Goal: Task Accomplishment & Management: Manage account settings

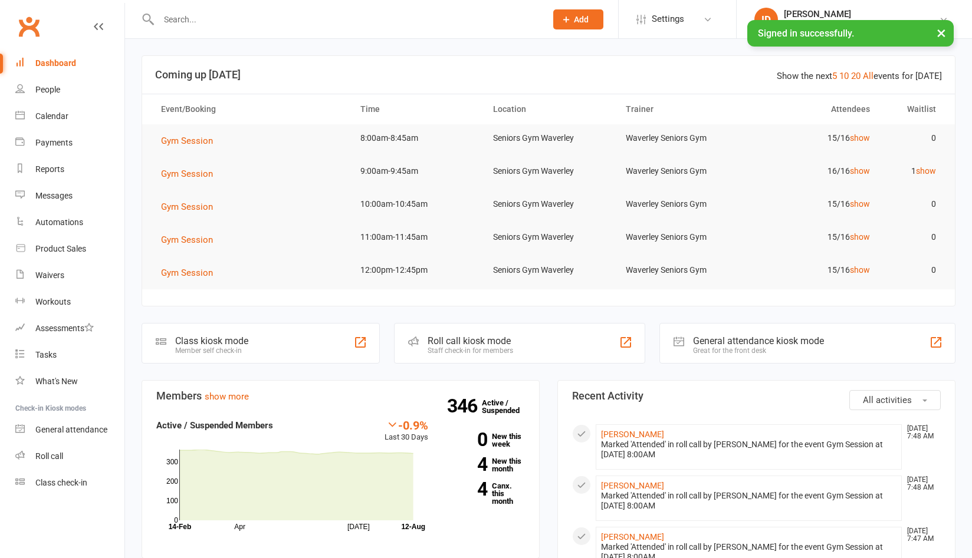
click at [205, 24] on input "text" at bounding box center [346, 19] width 383 height 17
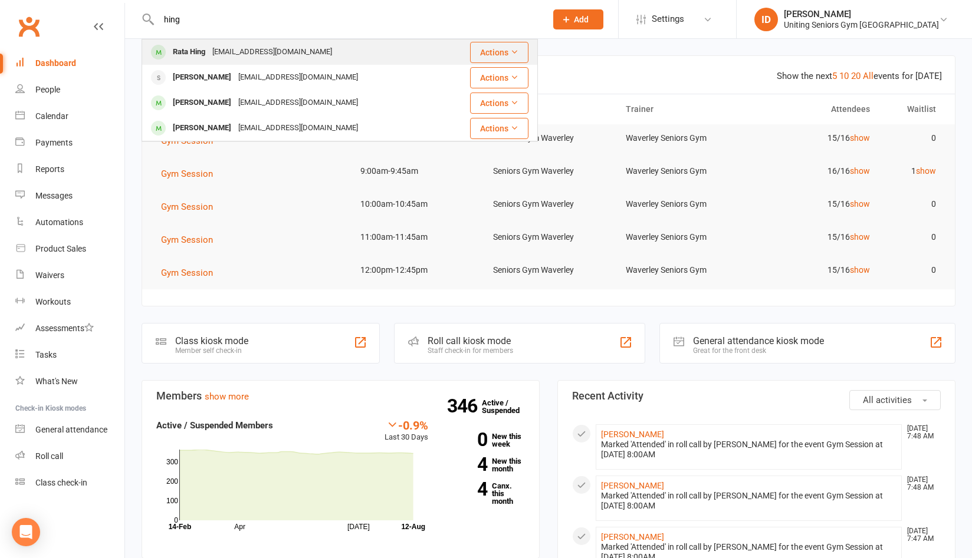
type input "hing"
click at [209, 54] on div "Rata Hing" at bounding box center [188, 52] width 39 height 17
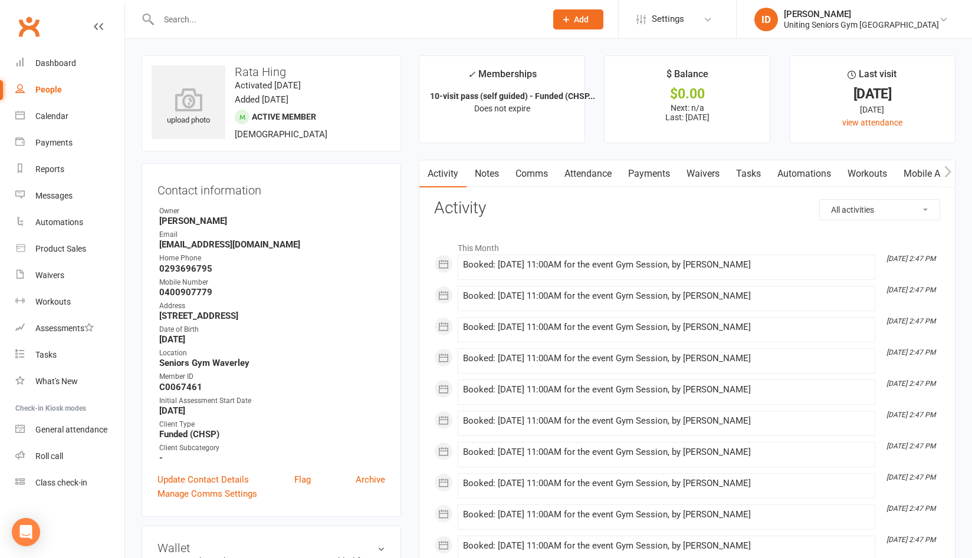
click at [235, 29] on div at bounding box center [339, 19] width 396 height 38
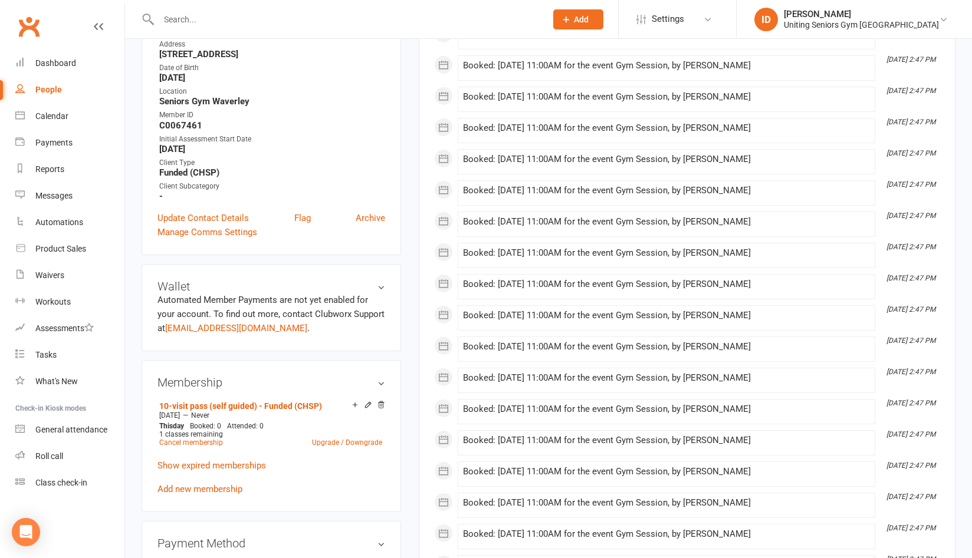
scroll to position [354, 0]
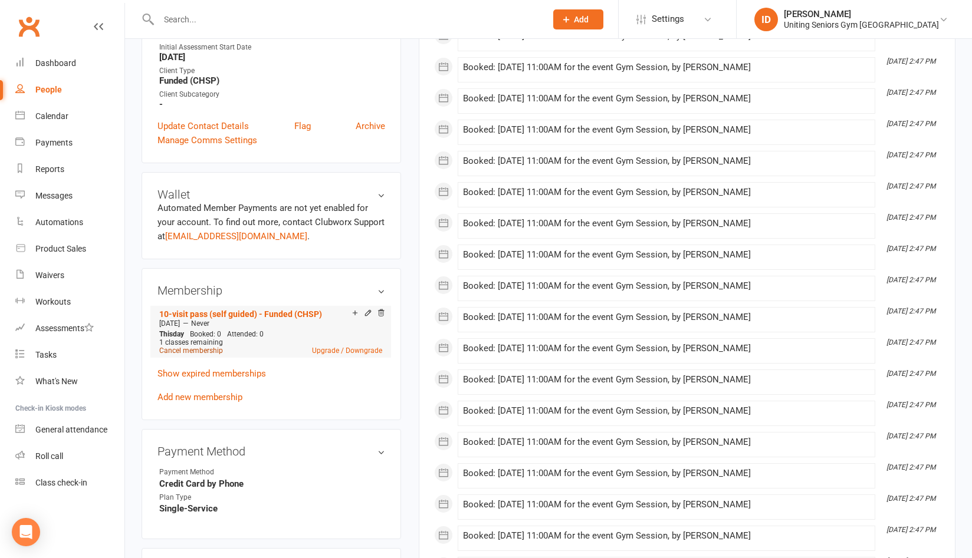
click at [192, 351] on link "Cancel membership" at bounding box center [191, 351] width 64 height 8
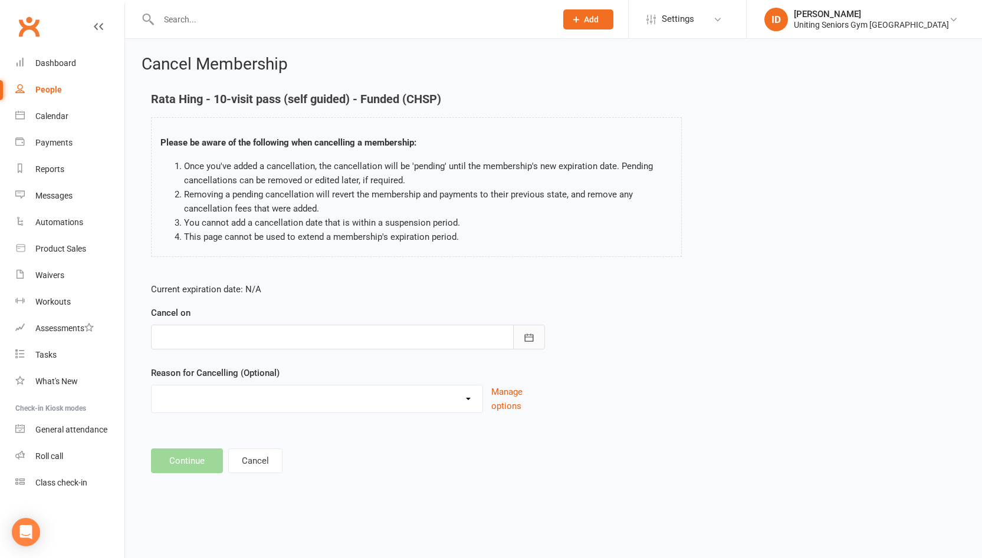
drag, startPoint x: 528, startPoint y: 339, endPoint x: 463, endPoint y: 341, distance: 64.3
click at [527, 339] on icon "button" at bounding box center [529, 338] width 12 height 12
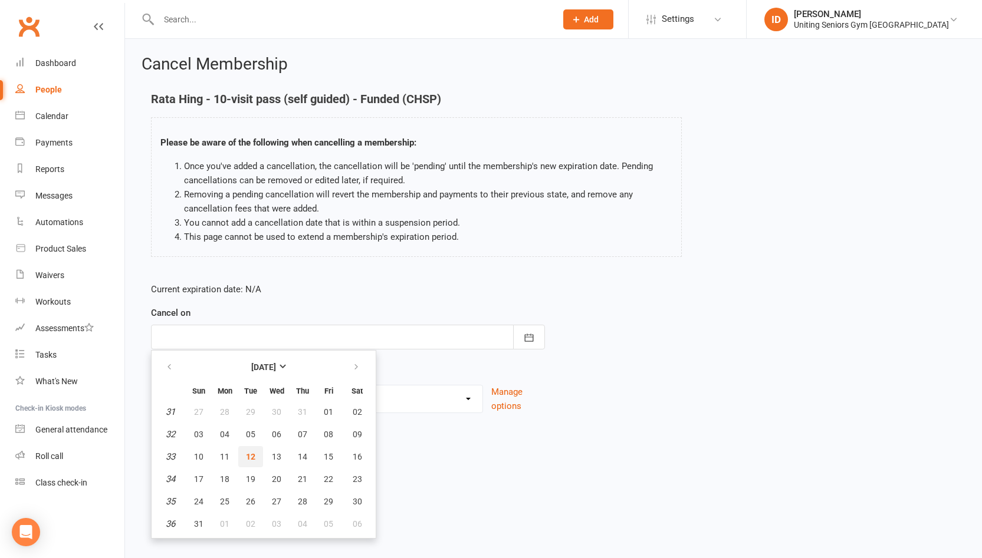
click at [248, 455] on span "12" at bounding box center [250, 456] width 9 height 9
type input "[DATE]"
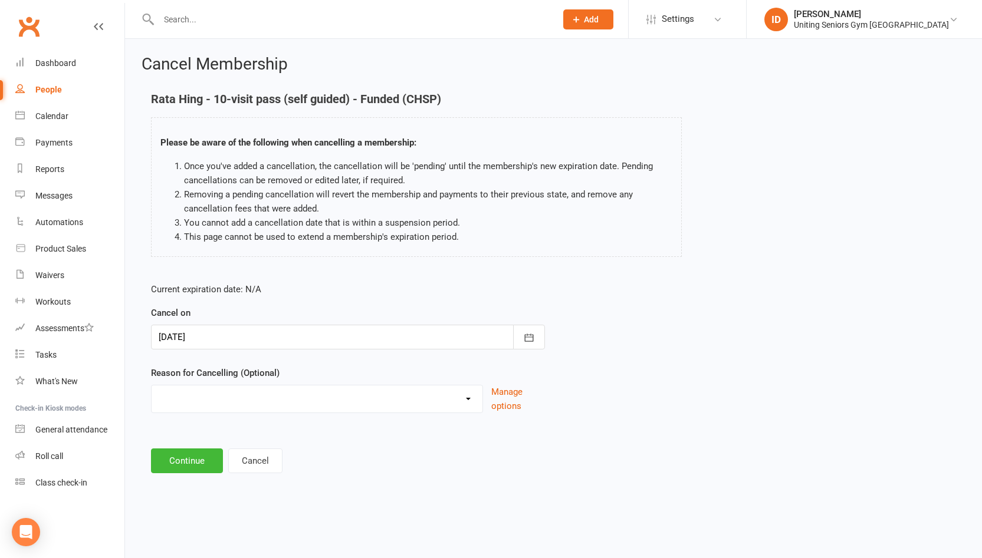
click at [236, 396] on select "Health reasons Holiday Injury Other Other reason" at bounding box center [317, 398] width 331 height 24
select select "3"
click at [152, 386] on select "Health reasons Holiday Injury Other Other reason" at bounding box center [317, 398] width 331 height 24
click at [178, 466] on button "Continue" at bounding box center [187, 461] width 72 height 25
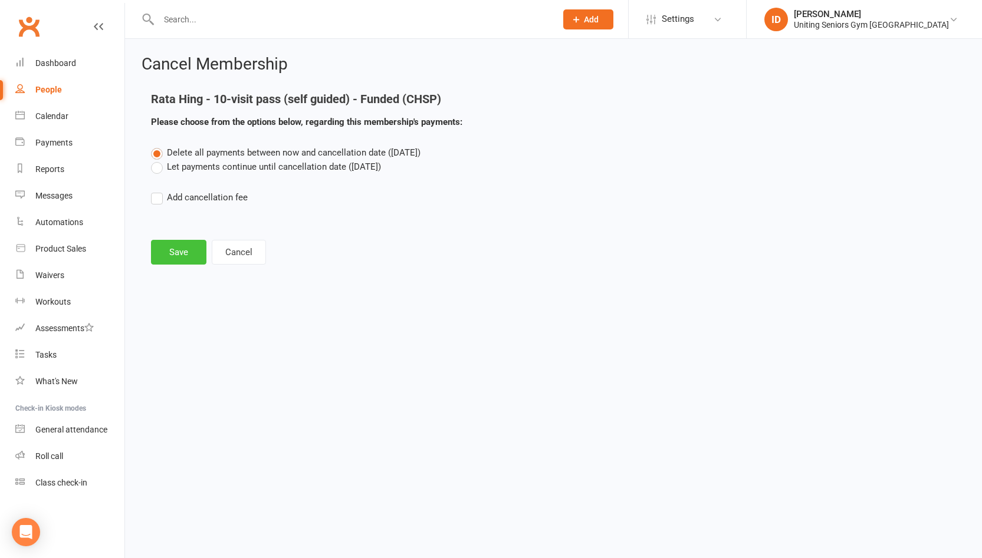
click at [164, 249] on button "Save" at bounding box center [178, 252] width 55 height 25
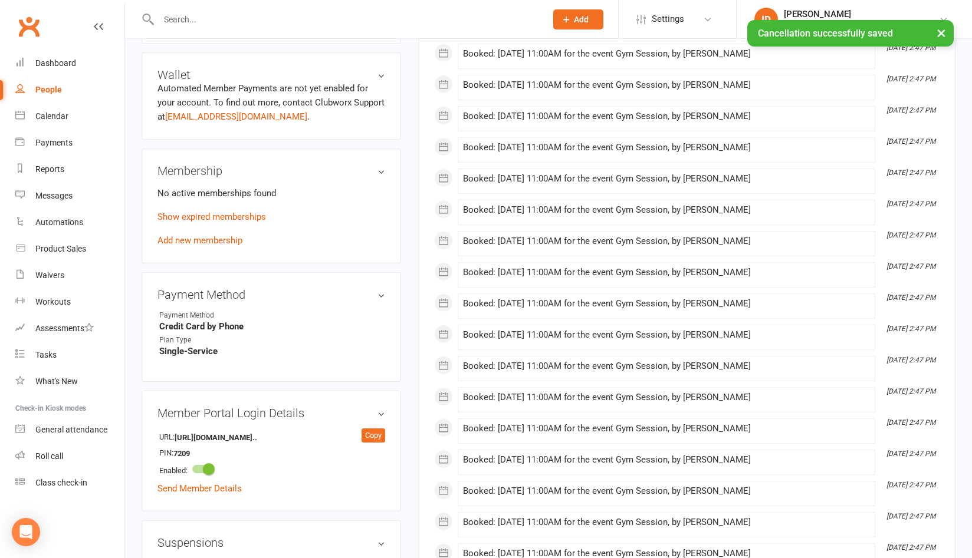
scroll to position [472, 0]
click at [186, 241] on link "Add new membership" at bounding box center [199, 240] width 85 height 11
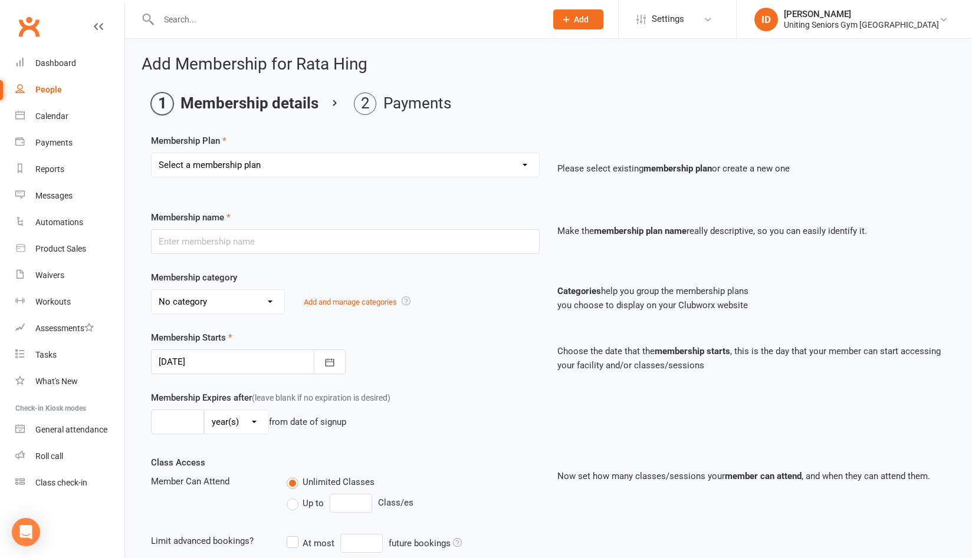
click at [321, 168] on select "Select a membership plan Create new Membership Plan Initial Assessment + Set Up…" at bounding box center [345, 165] width 387 height 24
select select "11"
click at [152, 153] on select "Select a membership plan Create new Membership Plan Initial Assessment + Set Up…" at bounding box center [345, 165] width 387 height 24
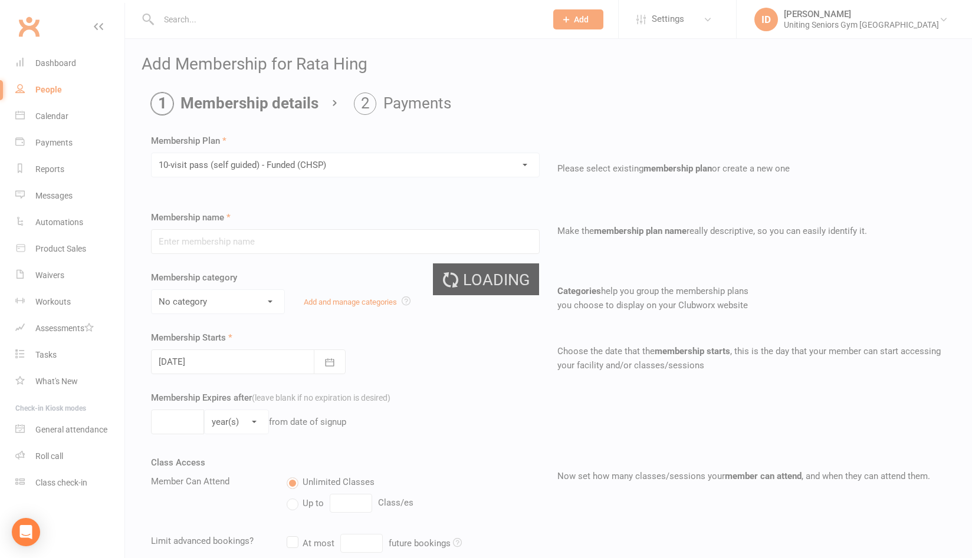
type input "10-visit pass (self guided) - Funded (CHSP)"
select select "0"
type input "16"
select select "1"
type input "1"
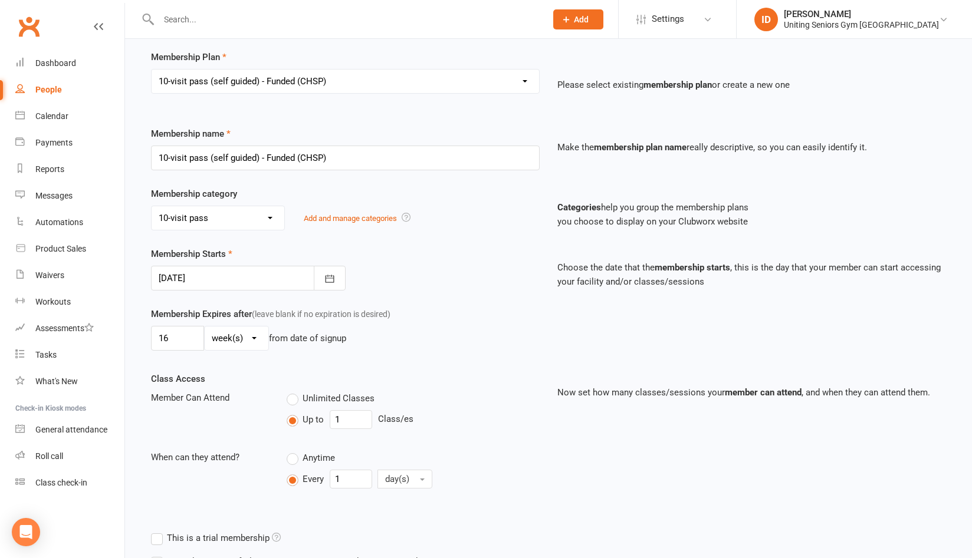
scroll to position [207, 0]
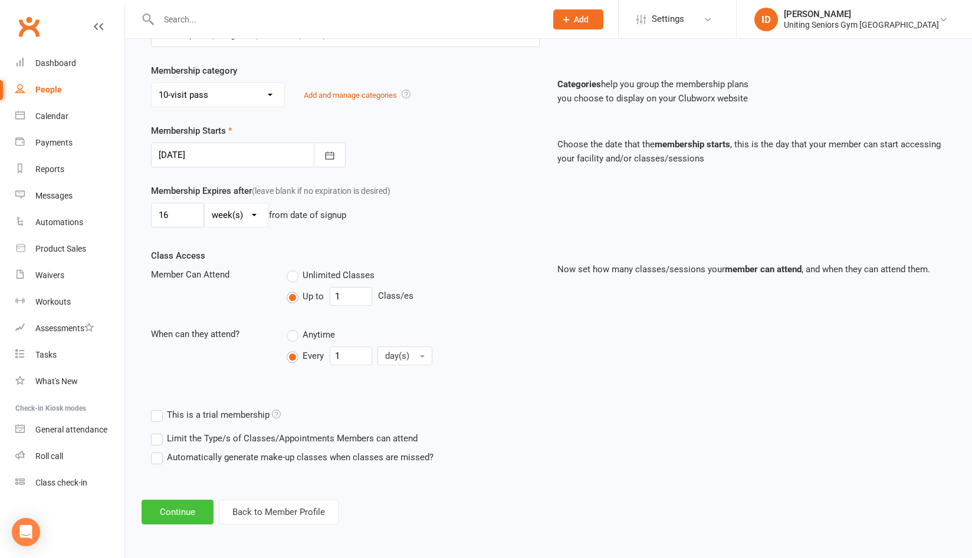
click at [161, 513] on button "Continue" at bounding box center [177, 512] width 72 height 25
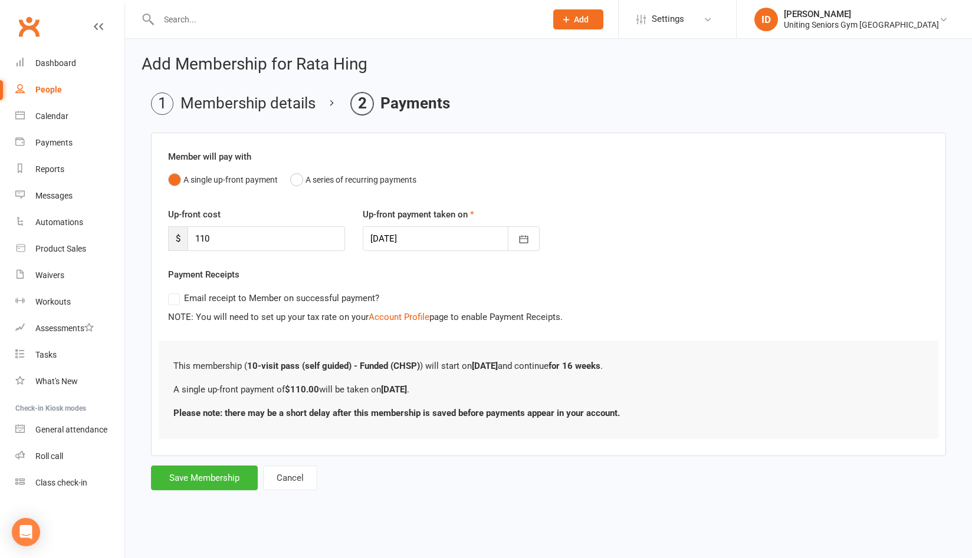
scroll to position [0, 0]
click at [176, 493] on div "Add Membership for Rata Hing Membership details Payments Member will pay with A…" at bounding box center [553, 274] width 857 height 470
click at [183, 476] on button "Save Membership" at bounding box center [204, 478] width 107 height 25
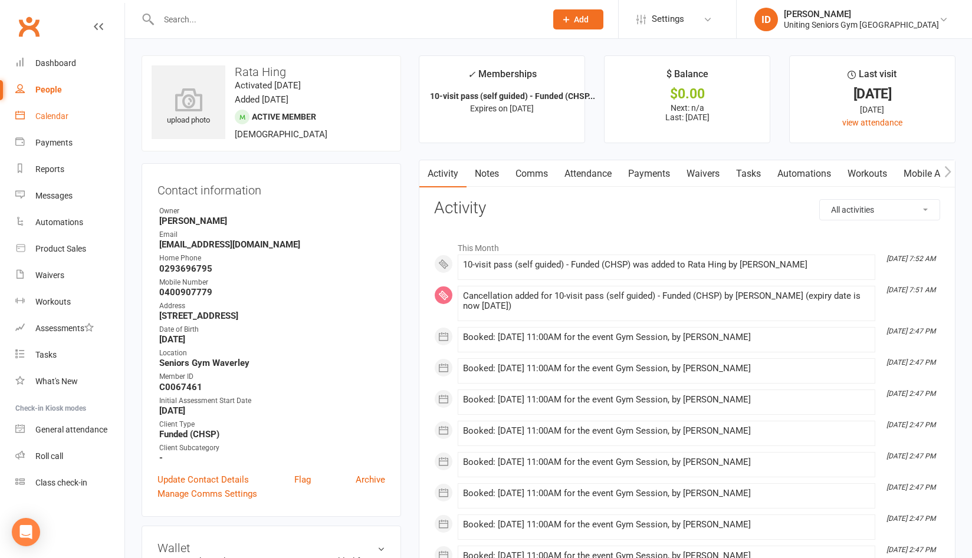
click at [68, 119] on div "Calendar" at bounding box center [51, 115] width 33 height 9
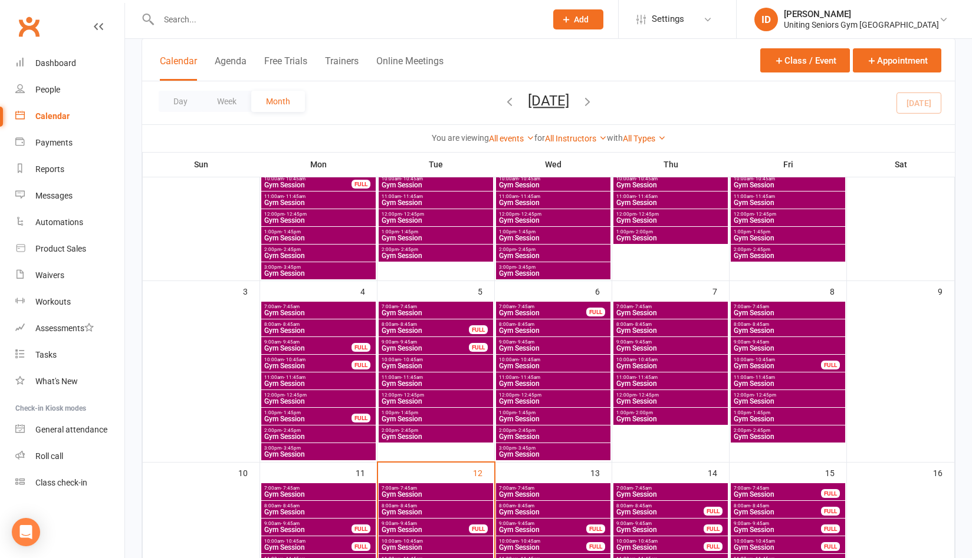
scroll to position [295, 0]
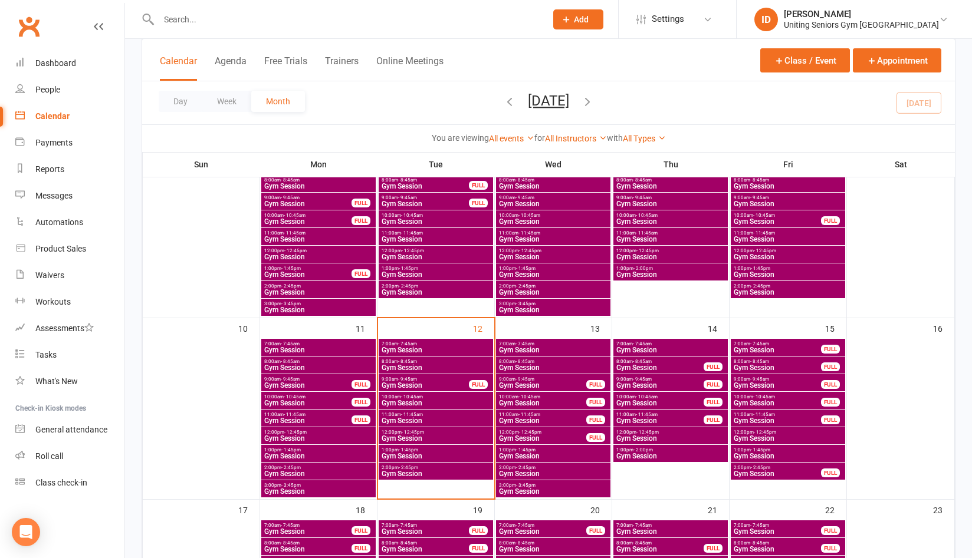
click at [434, 470] on span "Gym Session" at bounding box center [436, 473] width 110 height 7
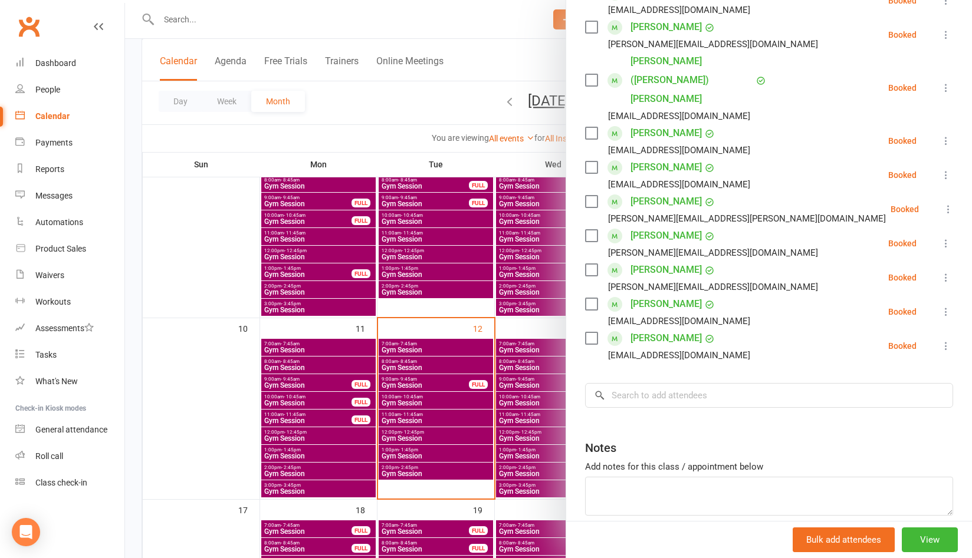
scroll to position [177, 0]
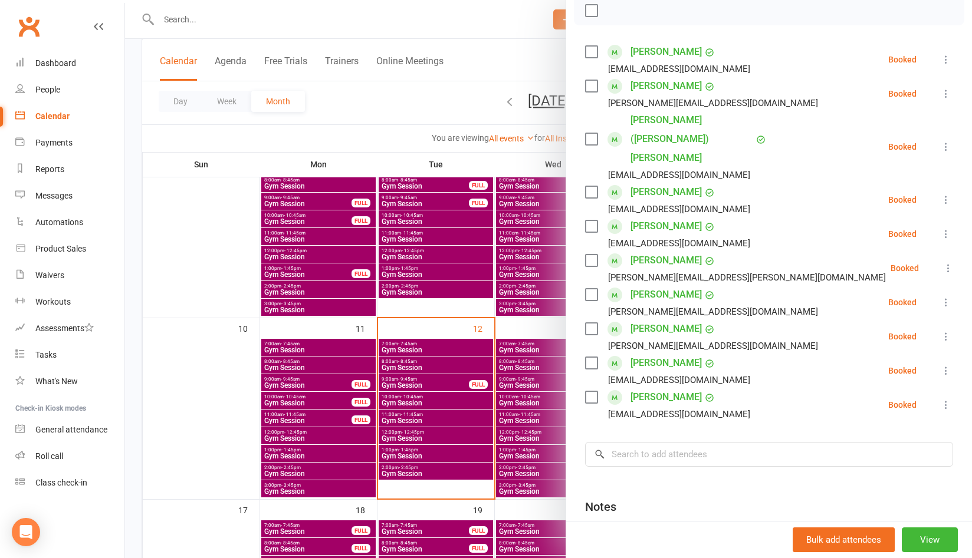
click at [844, 20] on div at bounding box center [769, 10] width 390 height 29
